Goal: Navigation & Orientation: Find specific page/section

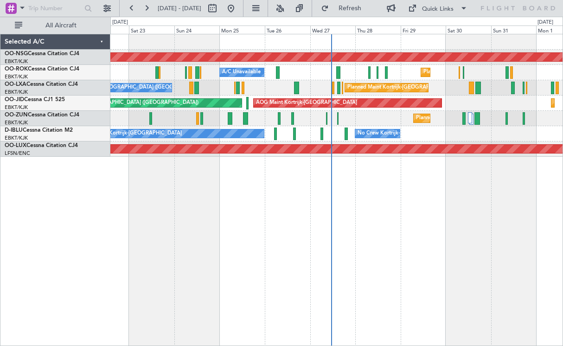
click at [499, 182] on div "Planned Maint [GEOGRAPHIC_DATA] ([GEOGRAPHIC_DATA]) Planned Maint [GEOGRAPHIC_D…" at bounding box center [336, 190] width 452 height 312
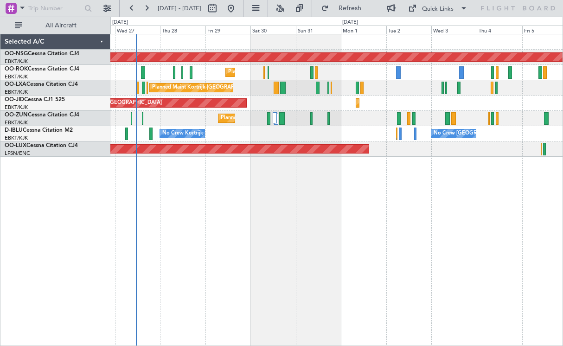
click at [289, 127] on div "Planned Maint [GEOGRAPHIC_DATA] ([GEOGRAPHIC_DATA]) Planned Maint [GEOGRAPHIC_D…" at bounding box center [336, 95] width 452 height 122
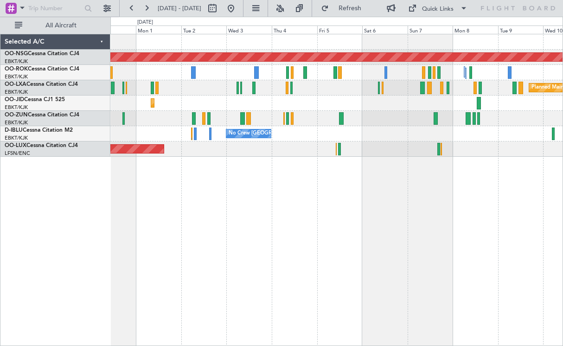
click at [240, 112] on div "Planned Maint [GEOGRAPHIC_DATA] ([GEOGRAPHIC_DATA]) Planned Maint [GEOGRAPHIC_D…" at bounding box center [336, 95] width 452 height 122
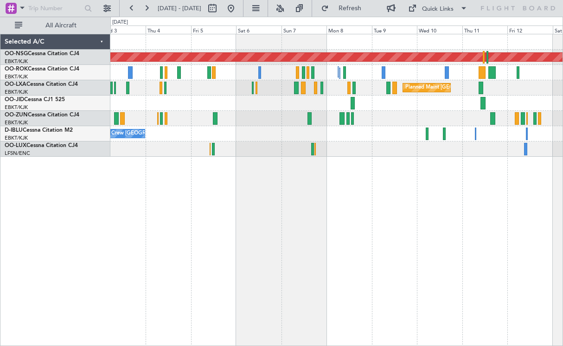
click at [377, 103] on div "Planned Maint Kortrijk-[GEOGRAPHIC_DATA]" at bounding box center [336, 102] width 452 height 15
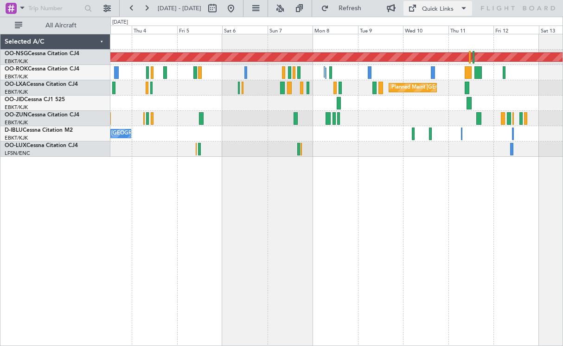
click at [451, 11] on div "Quick Links" at bounding box center [438, 9] width 32 height 9
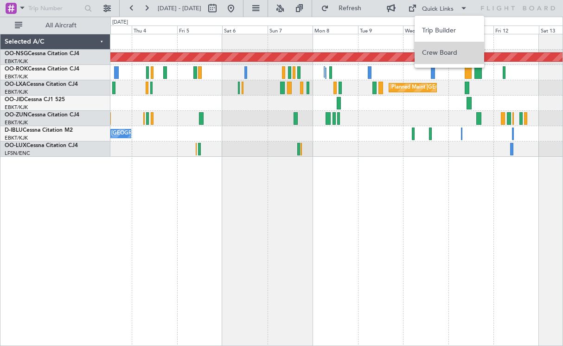
click at [452, 50] on button "Crew Board" at bounding box center [449, 53] width 70 height 22
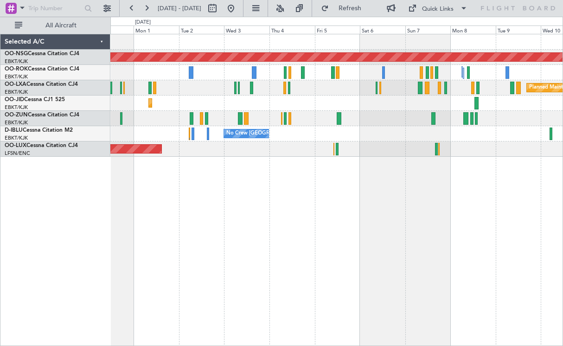
click at [436, 171] on div "Planned Maint [GEOGRAPHIC_DATA] ([GEOGRAPHIC_DATA]) Planned Maint [GEOGRAPHIC_D…" at bounding box center [336, 190] width 452 height 312
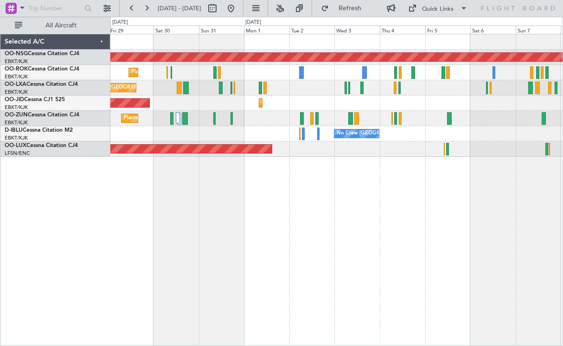
click at [403, 175] on div "Planned Maint [GEOGRAPHIC_DATA] ([GEOGRAPHIC_DATA]) Planned Maint [GEOGRAPHIC_D…" at bounding box center [336, 190] width 452 height 312
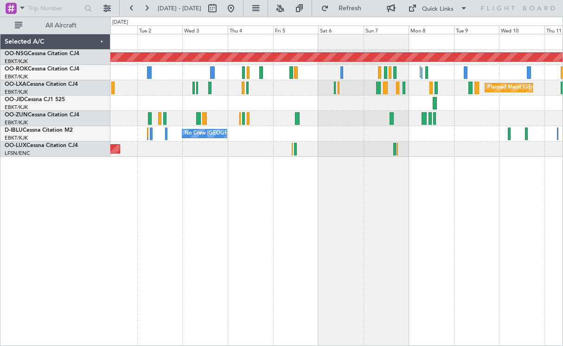
click at [229, 176] on div "Planned Maint [GEOGRAPHIC_DATA] ([GEOGRAPHIC_DATA]) Planned Maint [GEOGRAPHIC_D…" at bounding box center [336, 190] width 452 height 312
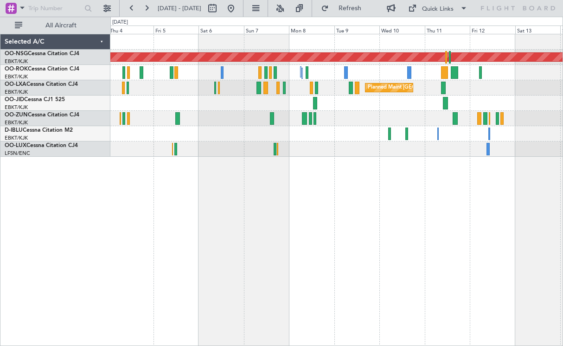
click at [207, 180] on div "Planned Maint [GEOGRAPHIC_DATA] ([GEOGRAPHIC_DATA]) Planned Maint [GEOGRAPHIC_D…" at bounding box center [336, 190] width 452 height 312
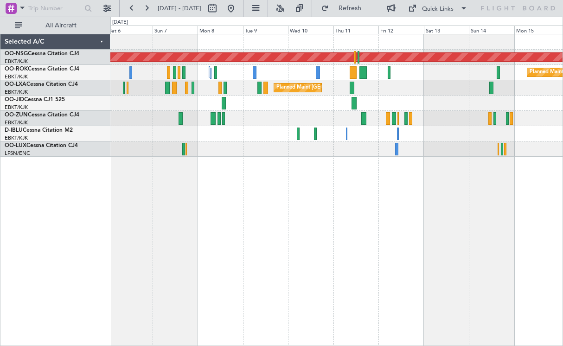
click at [170, 167] on div "Planned Maint [GEOGRAPHIC_DATA] ([GEOGRAPHIC_DATA]) Planned Maint [GEOGRAPHIC_D…" at bounding box center [336, 190] width 452 height 312
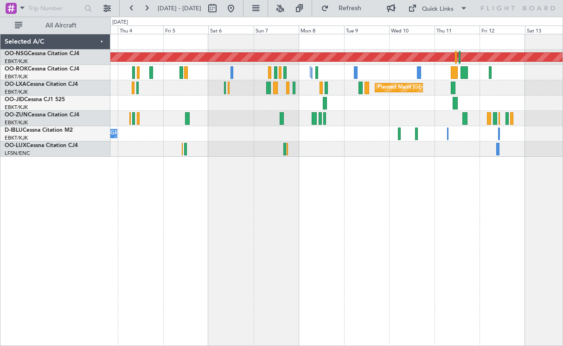
click at [322, 183] on div "Planned Maint [GEOGRAPHIC_DATA] ([GEOGRAPHIC_DATA]) Planned Maint [GEOGRAPHIC_D…" at bounding box center [336, 190] width 452 height 312
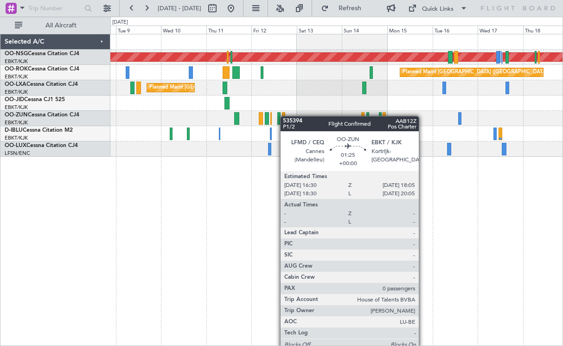
click at [284, 116] on div "Planned Maint [GEOGRAPHIC_DATA] ([GEOGRAPHIC_DATA]) Planned Maint [GEOGRAPHIC_D…" at bounding box center [336, 95] width 452 height 122
